Goal: Transaction & Acquisition: Purchase product/service

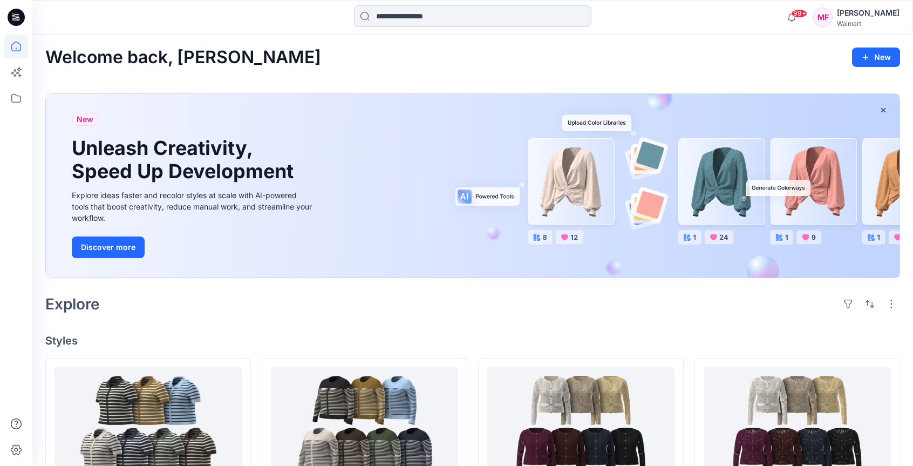
click at [448, 16] on input at bounding box center [472, 16] width 237 height 22
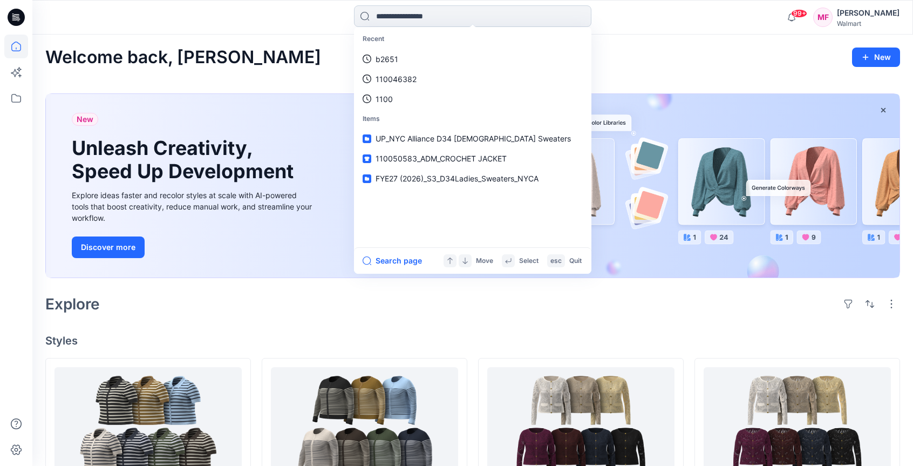
paste input "*********"
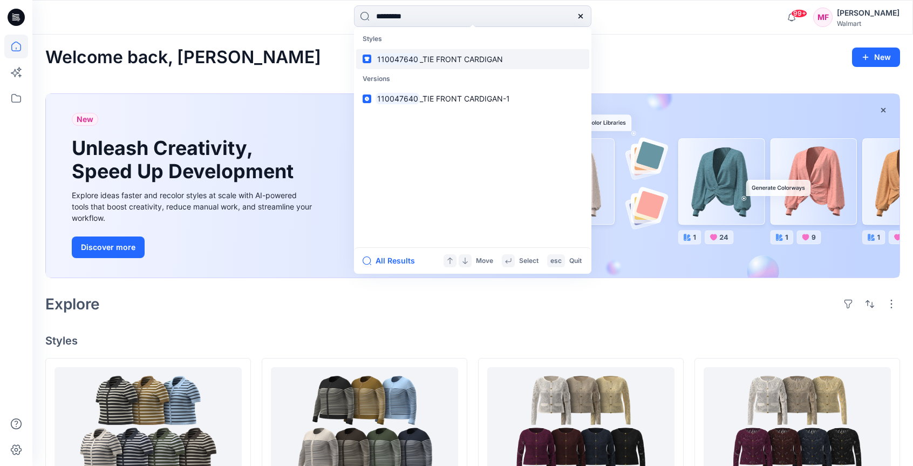
type input "*********"
click at [475, 55] on span "_TIE FRONT CARDIGAN" at bounding box center [461, 58] width 83 height 9
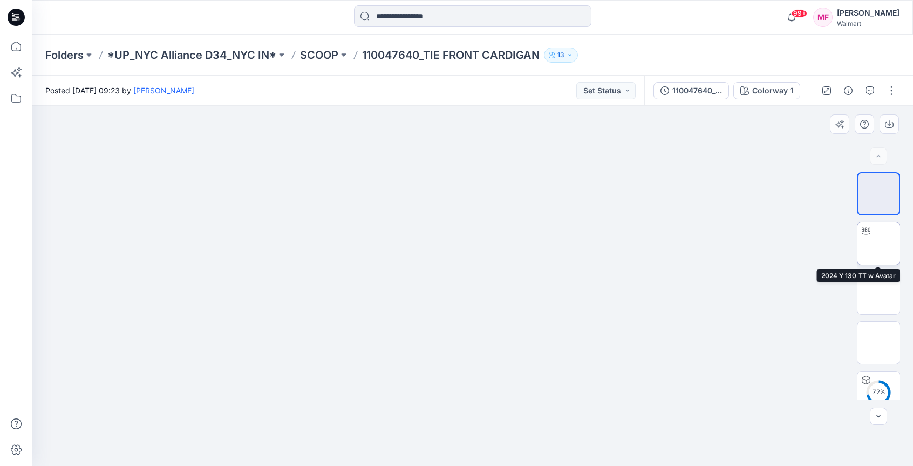
click at [878, 243] on img at bounding box center [878, 243] width 0 height 0
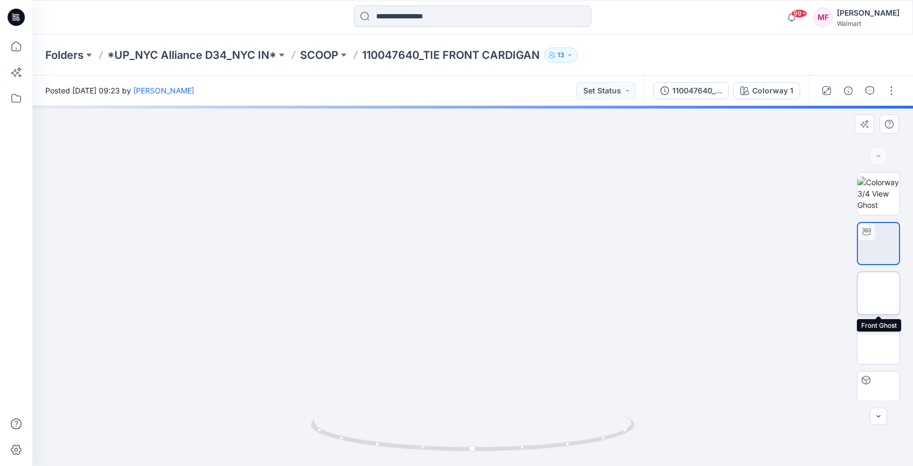
click at [878, 293] on img at bounding box center [878, 293] width 0 height 0
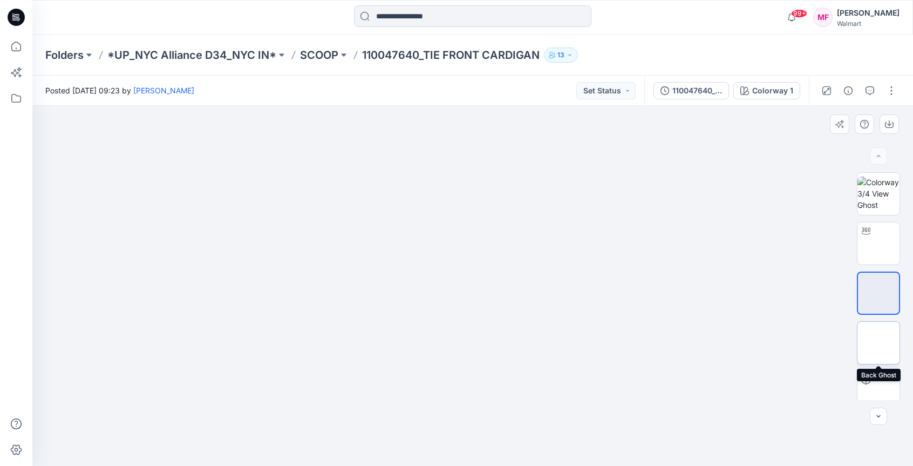
click at [878, 343] on img at bounding box center [878, 343] width 0 height 0
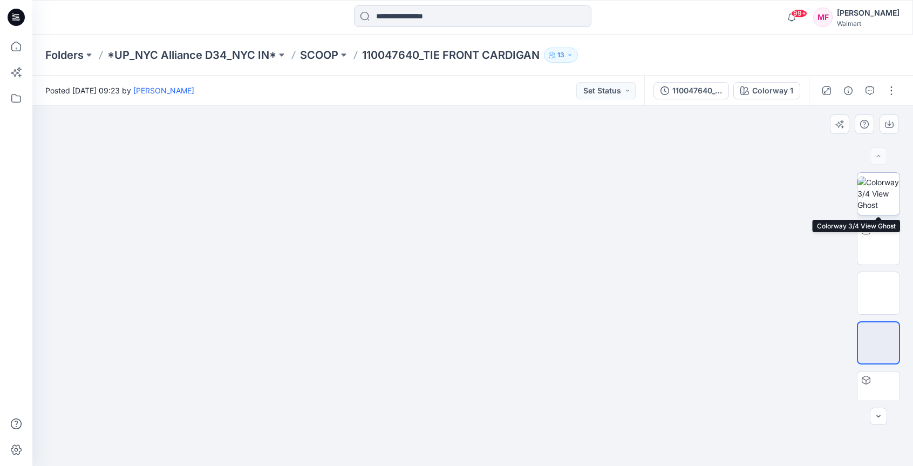
click at [888, 200] on img at bounding box center [878, 193] width 42 height 34
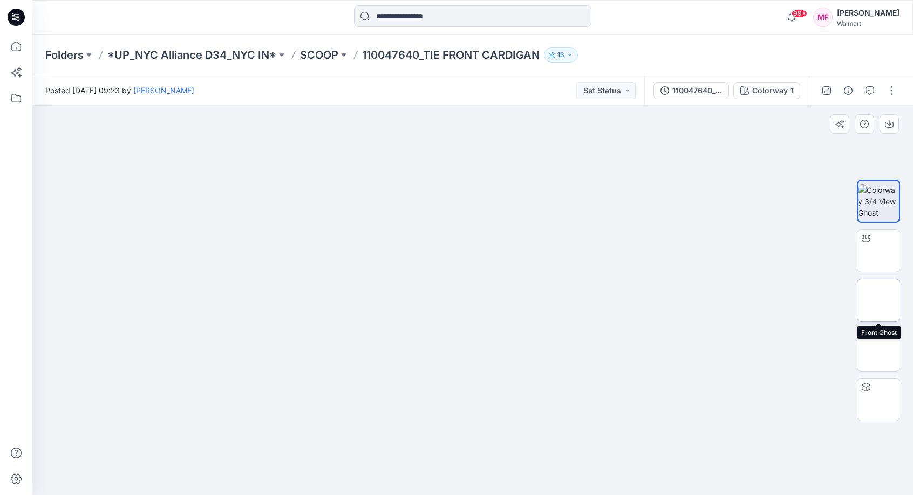
click at [878, 300] on img at bounding box center [878, 300] width 0 height 0
click at [477, 162] on img at bounding box center [473, 162] width 228 height 0
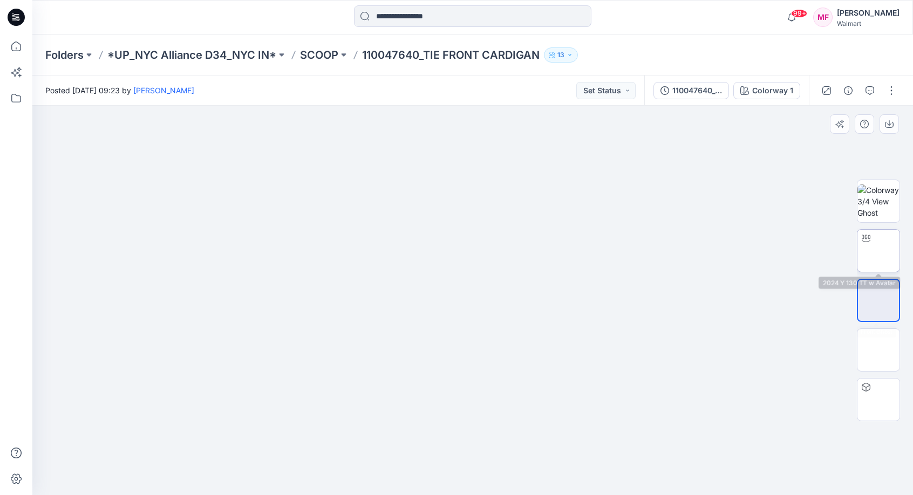
click at [878, 251] on img at bounding box center [878, 251] width 0 height 0
